Goal: Task Accomplishment & Management: Manage account settings

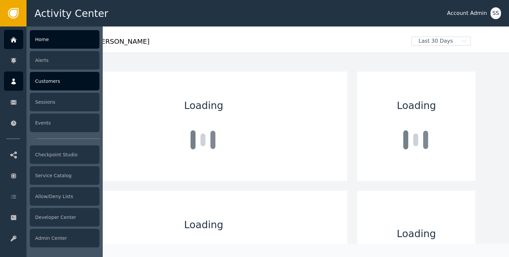
click at [13, 74] on div at bounding box center [13, 81] width 19 height 19
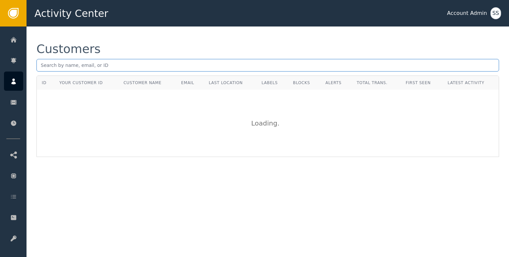
click at [134, 69] on input "text" at bounding box center [267, 65] width 463 height 13
paste input "[EMAIL_ADDRESS][DOMAIN_NAME]"
type input "[EMAIL_ADDRESS][DOMAIN_NAME]"
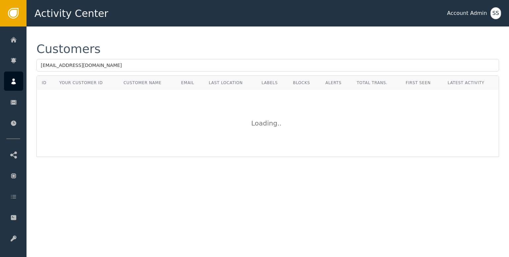
click at [147, 21] on div "Activity Center Account Admin SS" at bounding box center [268, 13] width 483 height 27
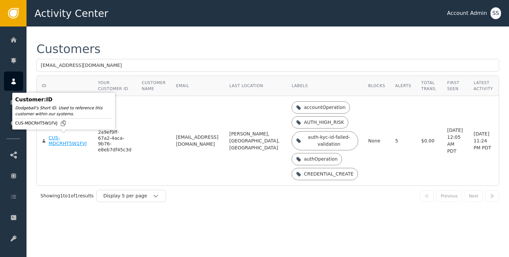
click at [61, 142] on div "CUS-MDCRHT5W1FVJ" at bounding box center [68, 141] width 39 height 12
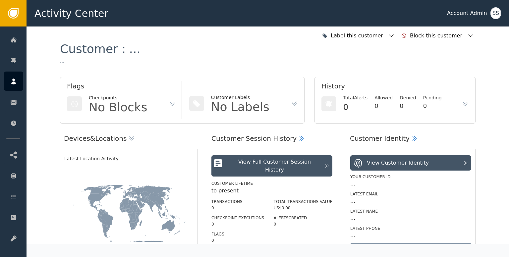
click at [394, 36] on icon "button" at bounding box center [391, 35] width 5 height 3
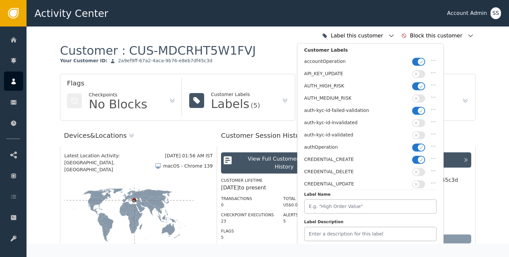
click at [419, 133] on span "button" at bounding box center [416, 135] width 7 height 7
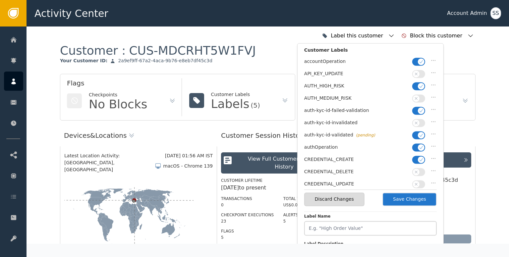
click at [420, 108] on icon "button" at bounding box center [421, 110] width 5 height 5
click at [419, 79] on div "API_KEY_UPDATE" at bounding box center [370, 75] width 133 height 12
click at [418, 86] on span "button" at bounding box center [421, 86] width 7 height 7
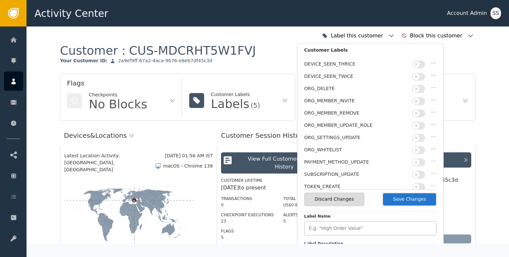
scroll to position [166, 0]
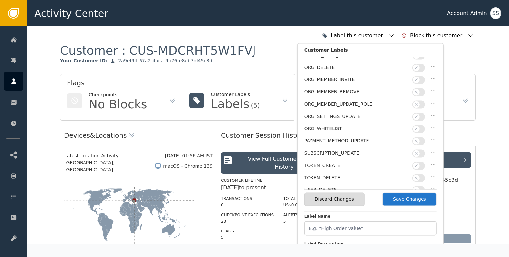
click at [408, 203] on button "Save Changes" at bounding box center [410, 200] width 54 height 14
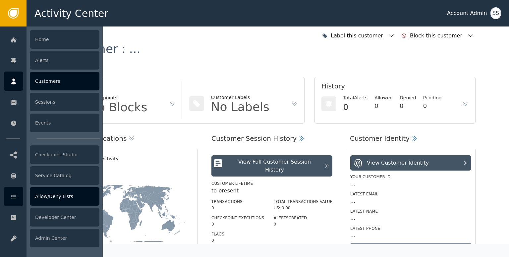
click at [25, 194] on link "Allow/Deny Lists" at bounding box center [51, 196] width 95 height 19
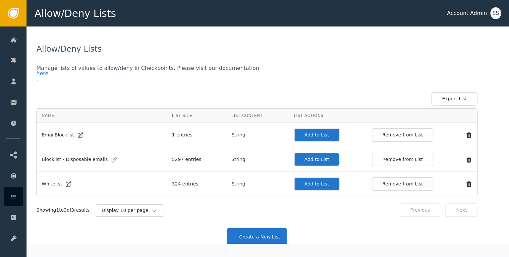
click at [300, 184] on button "Add to List" at bounding box center [317, 184] width 46 height 14
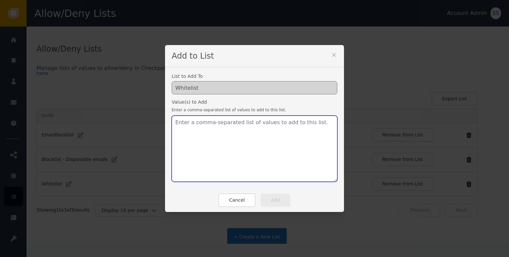
click at [249, 133] on textarea at bounding box center [255, 149] width 166 height 66
paste textarea "[EMAIL_ADDRESS][DOMAIN_NAME]"
type textarea "[EMAIL_ADDRESS][DOMAIN_NAME]"
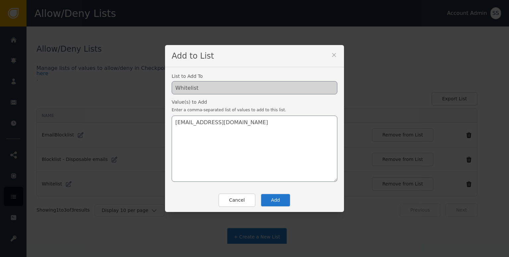
click at [275, 199] on button "Add" at bounding box center [276, 201] width 30 height 14
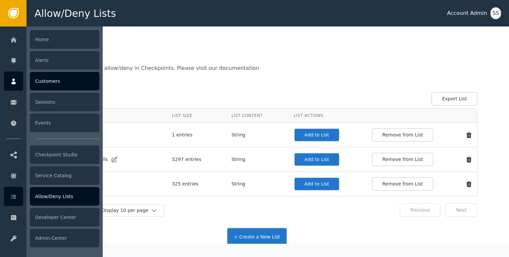
click at [16, 80] on icon at bounding box center [13, 81] width 7 height 7
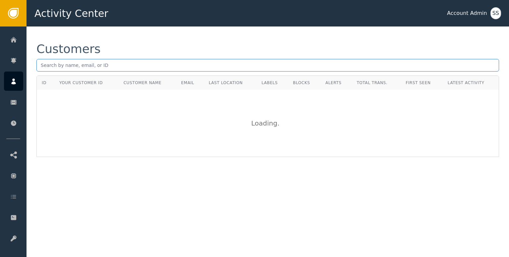
click at [110, 64] on input "text" at bounding box center [267, 65] width 463 height 13
paste input "[PERSON_NAME][EMAIL_ADDRESS][DOMAIN_NAME]"
type input "[PERSON_NAME][EMAIL_ADDRESS][DOMAIN_NAME]"
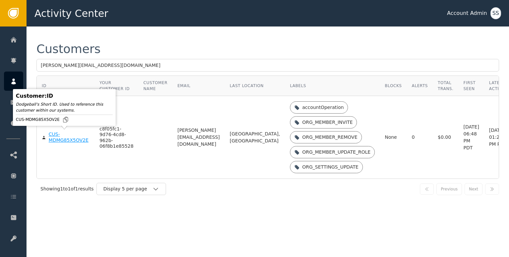
click at [73, 136] on div "CUS-MDMG85X5OV2E" at bounding box center [69, 138] width 41 height 12
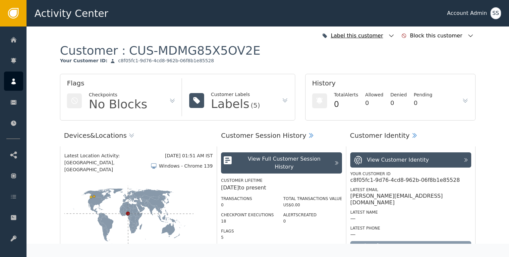
click at [395, 39] on icon "button" at bounding box center [391, 35] width 7 height 7
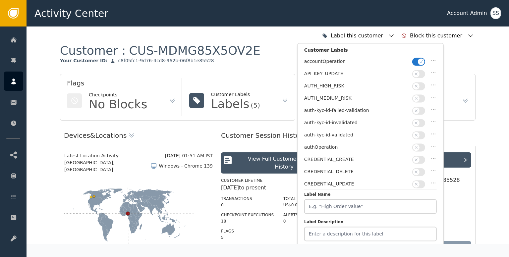
click at [415, 134] on icon "button" at bounding box center [416, 135] width 5 height 5
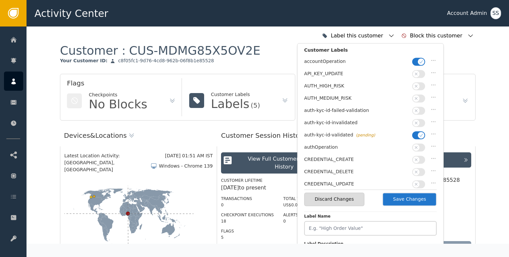
click at [412, 197] on button "Save Changes" at bounding box center [410, 200] width 54 height 14
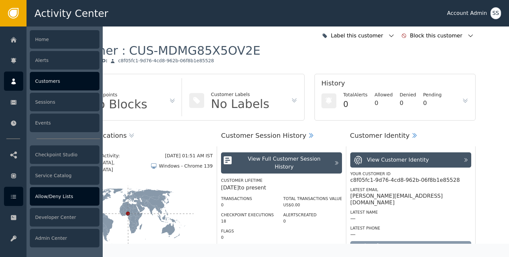
click at [14, 198] on icon at bounding box center [13, 196] width 7 height 7
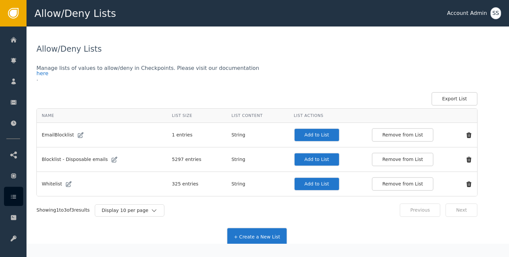
click at [306, 182] on button "Add to List" at bounding box center [317, 184] width 46 height 14
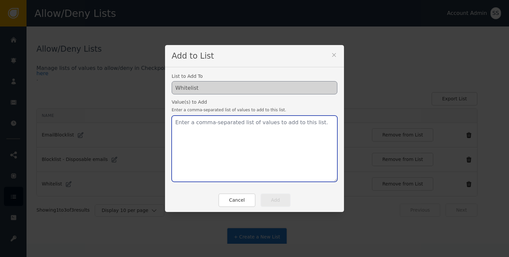
click at [239, 151] on textarea at bounding box center [255, 149] width 166 height 66
paste textarea "[PERSON_NAME][EMAIL_ADDRESS][DOMAIN_NAME]"
type textarea "[PERSON_NAME][EMAIL_ADDRESS][DOMAIN_NAME]"
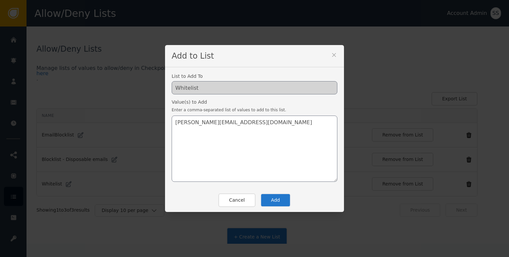
click at [271, 202] on button "Add" at bounding box center [276, 201] width 30 height 14
